Goal: Task Accomplishment & Management: Complete application form

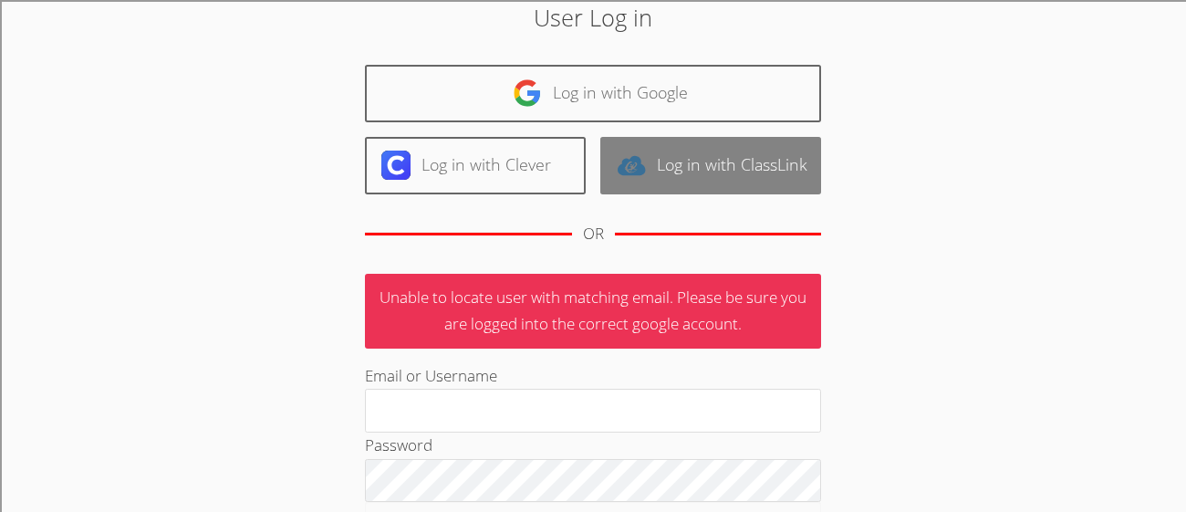
click at [636, 170] on img at bounding box center [631, 164] width 29 height 29
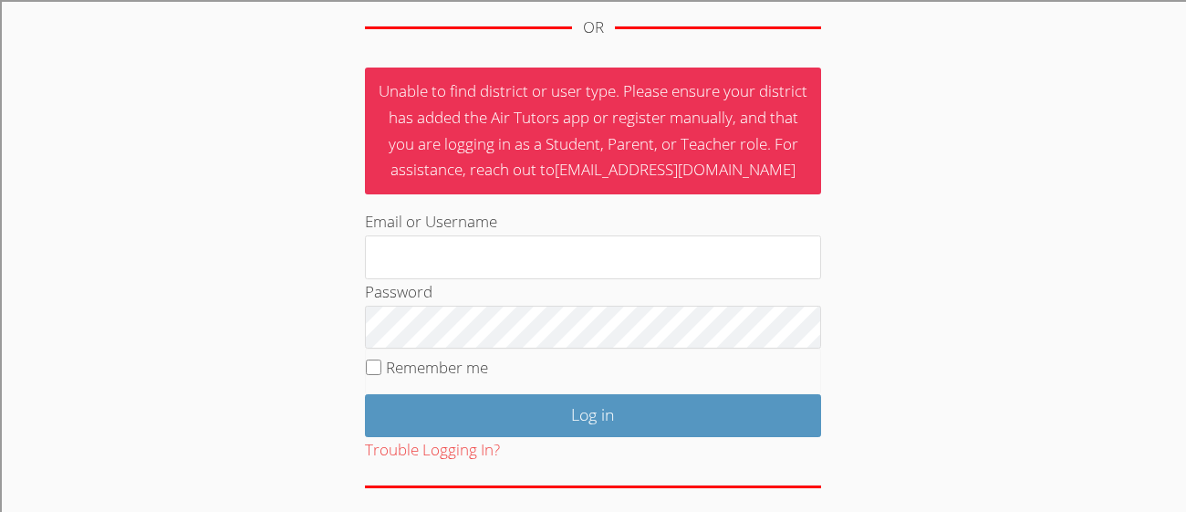
scroll to position [355, 0]
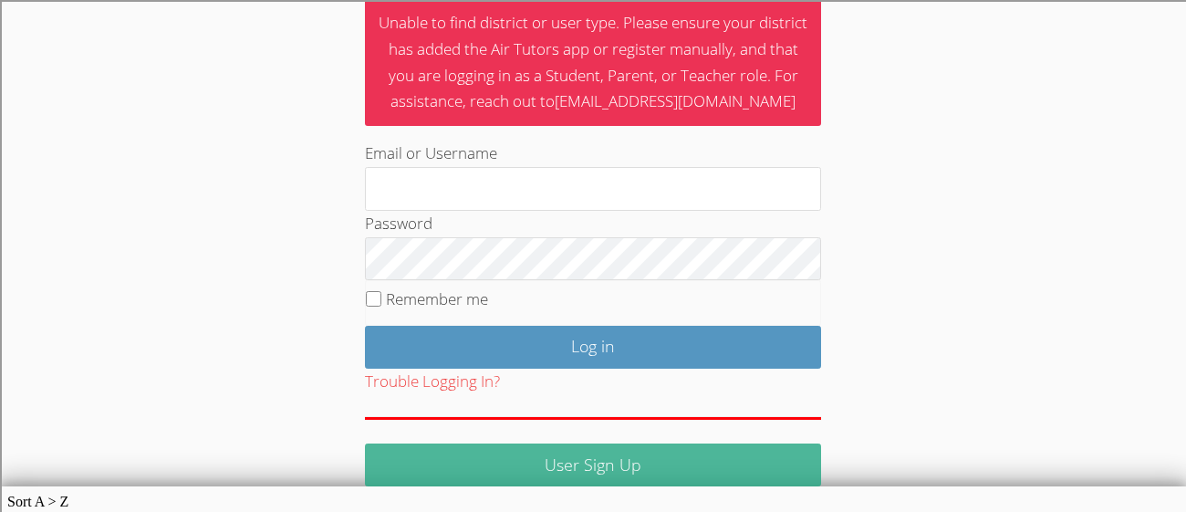
click at [584, 462] on link "User Sign Up" at bounding box center [593, 464] width 456 height 43
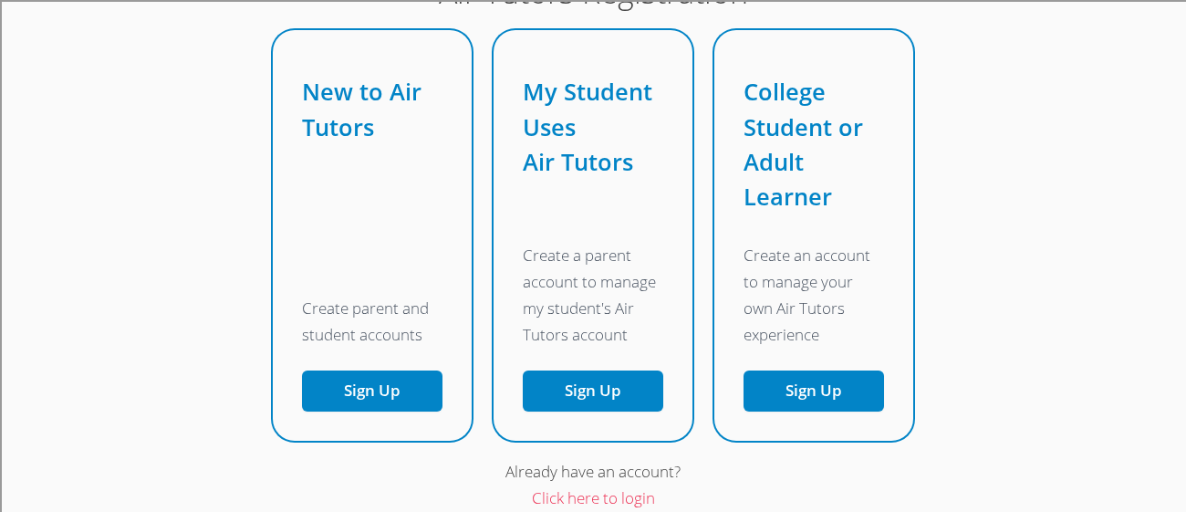
scroll to position [112, 0]
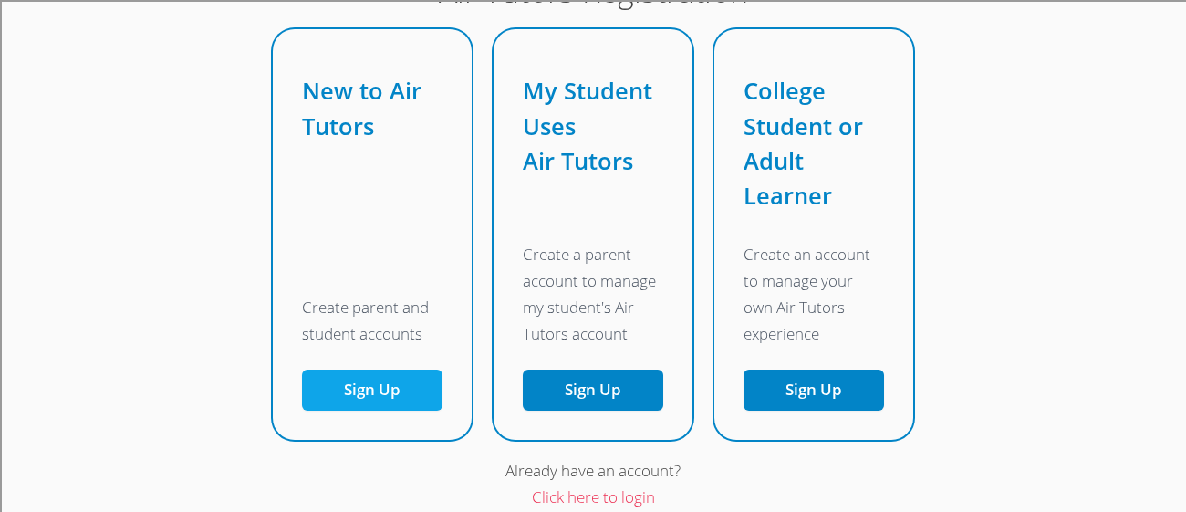
click at [418, 399] on button "Sign Up" at bounding box center [372, 389] width 140 height 41
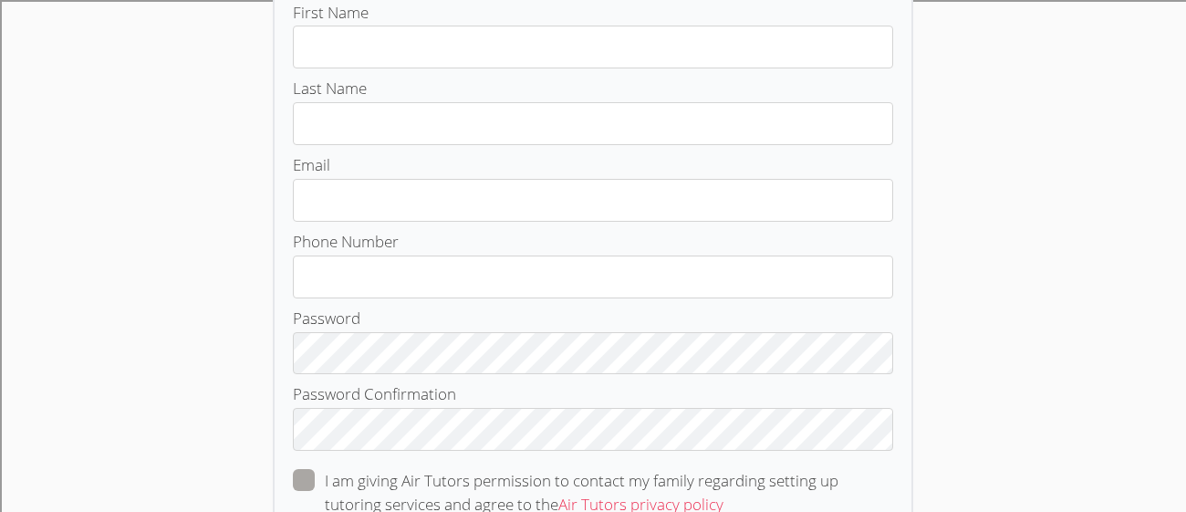
scroll to position [0, 0]
